Goal: Information Seeking & Learning: Learn about a topic

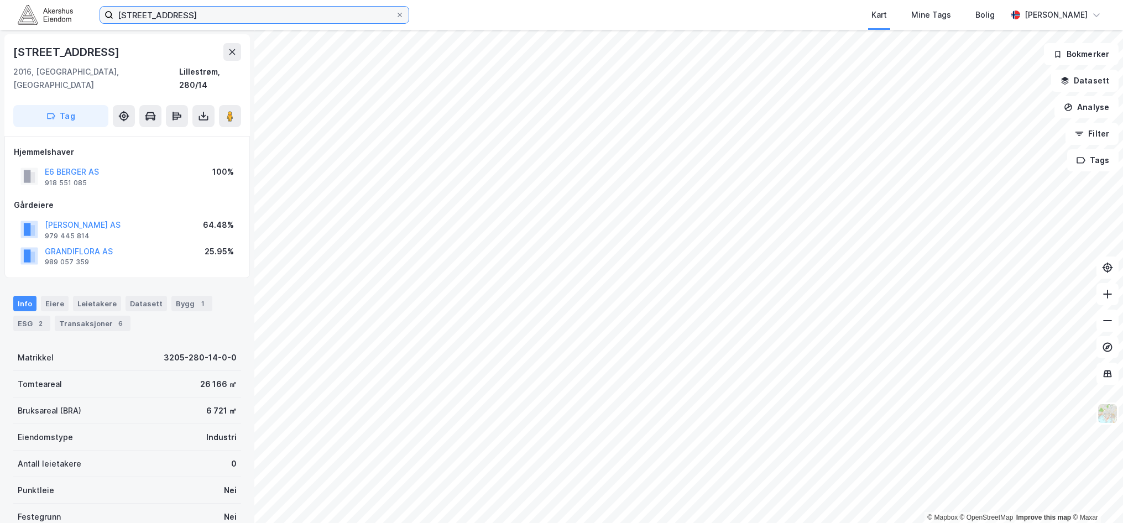
click at [194, 14] on input "bølerveien 84" at bounding box center [254, 15] width 282 height 17
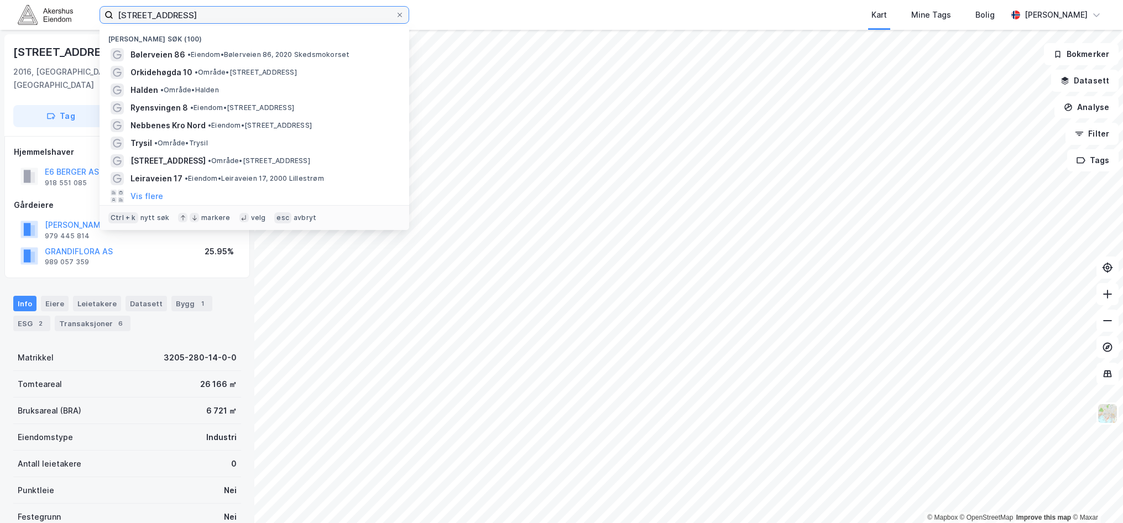
click at [194, 14] on input "bølerveien 84" at bounding box center [254, 15] width 282 height 17
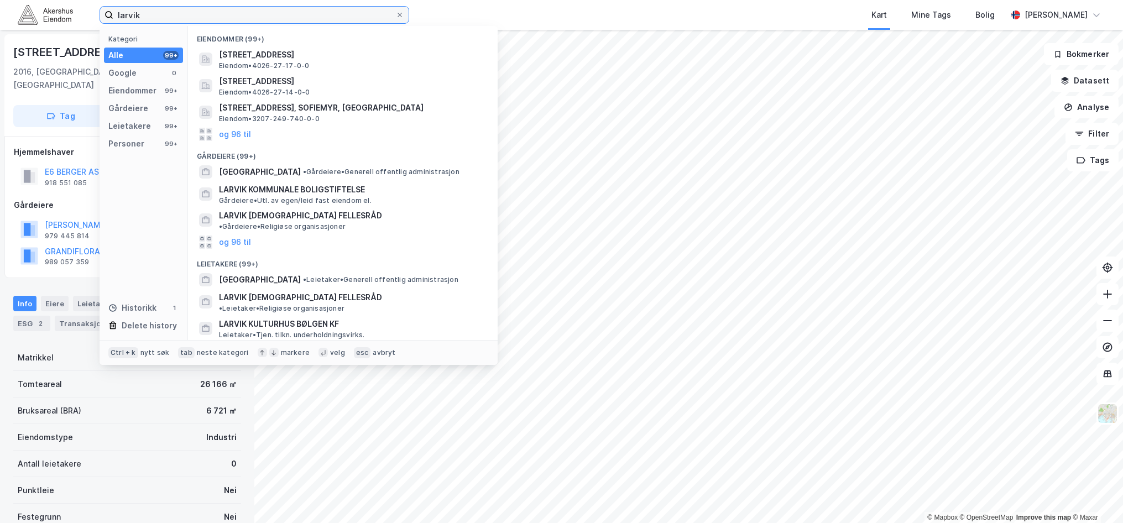
type input "larvik"
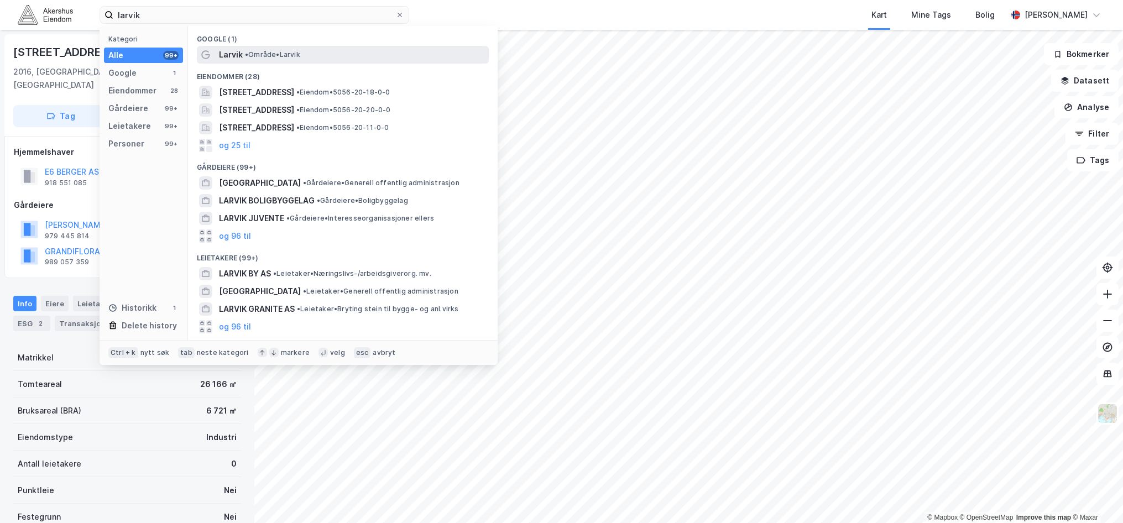
click at [227, 55] on span "Larvik" at bounding box center [231, 54] width 24 height 13
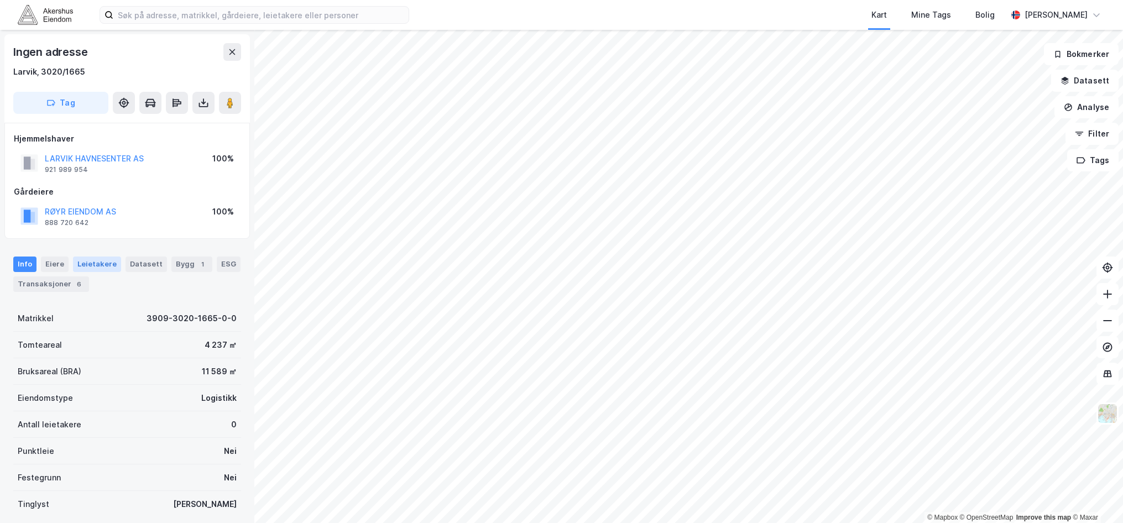
click at [88, 263] on div "Leietakere" at bounding box center [97, 264] width 48 height 15
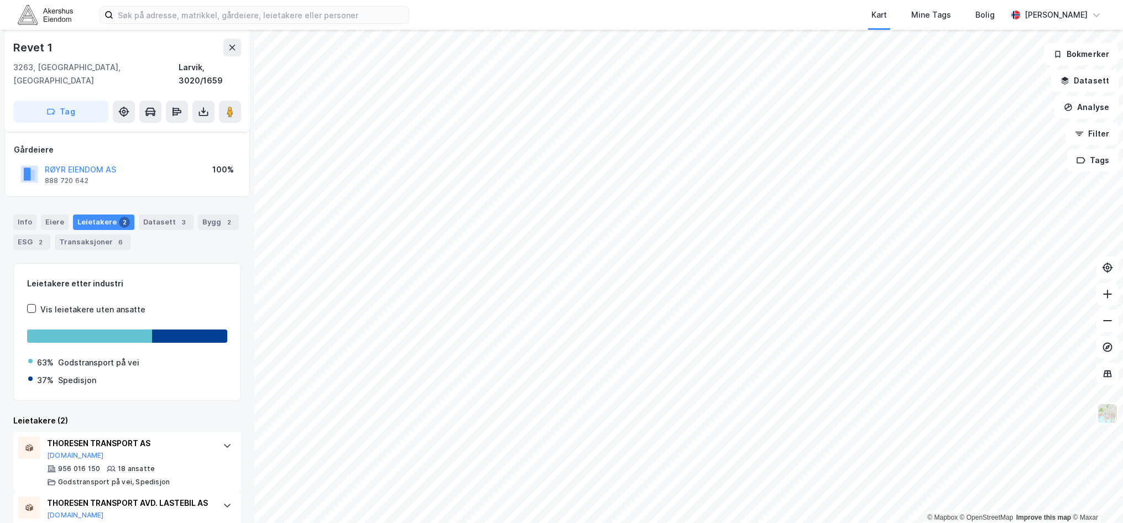
scroll to position [97, 0]
